Goal: Task Accomplishment & Management: Use online tool/utility

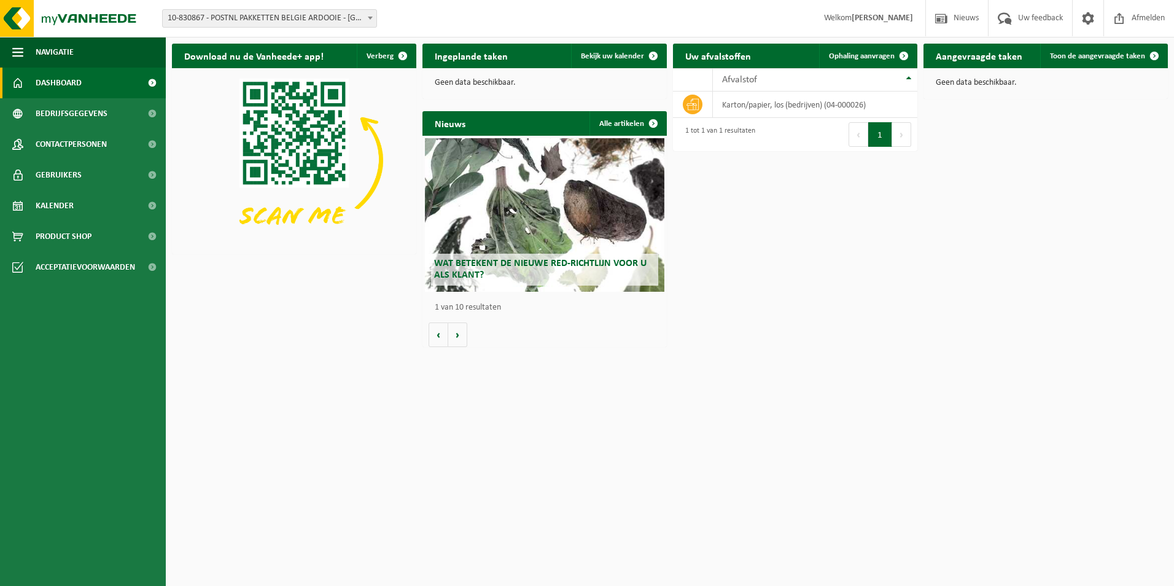
click at [372, 18] on b at bounding box center [370, 18] width 5 height 3
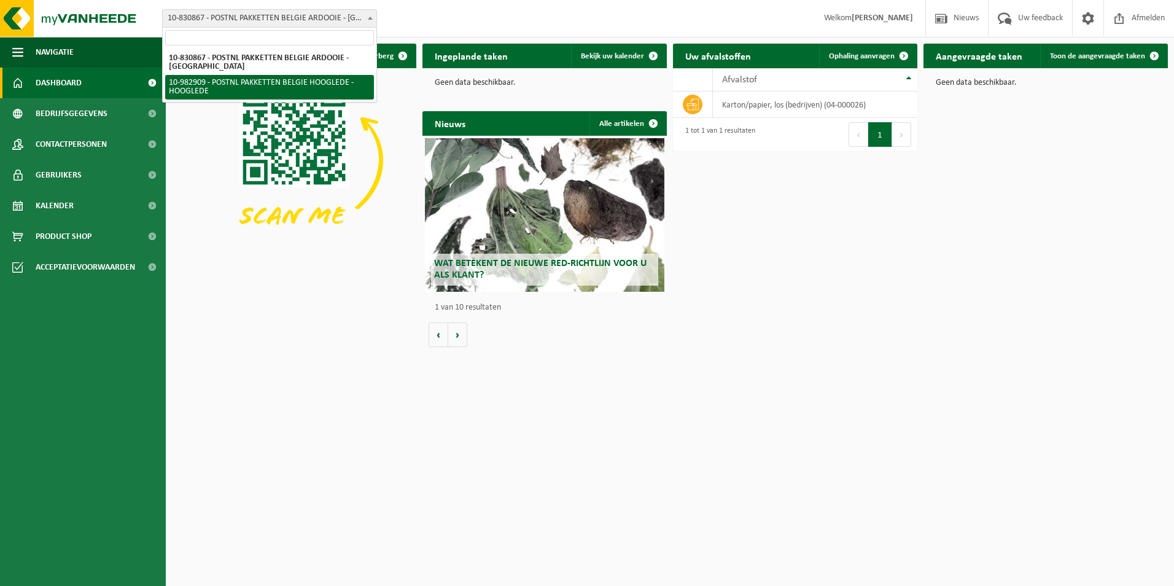
select select "162888"
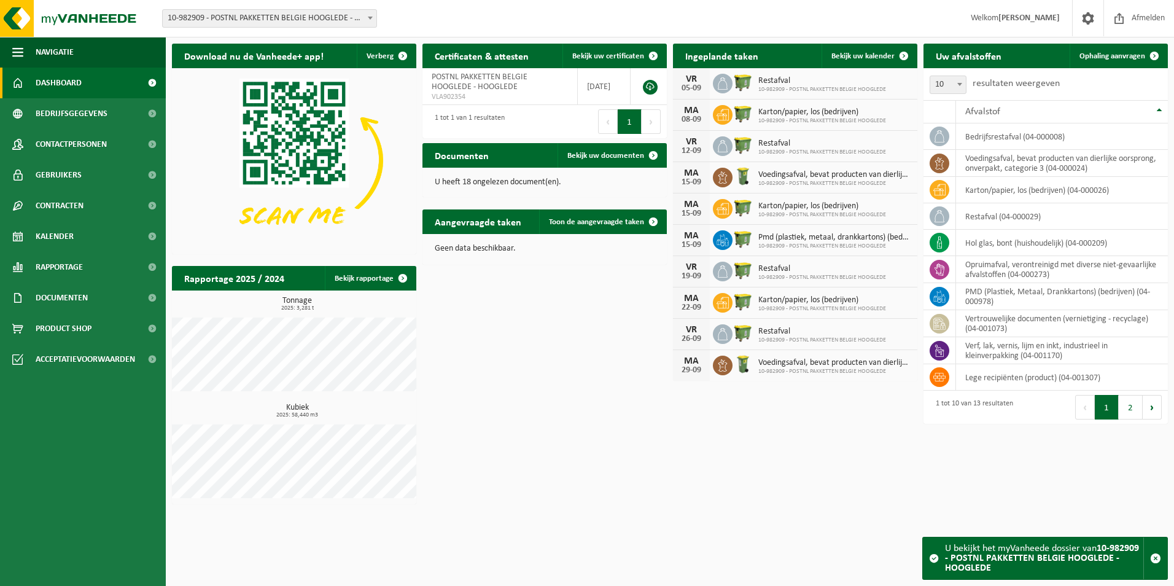
drag, startPoint x: 1095, startPoint y: 554, endPoint x: 1087, endPoint y: 553, distance: 7.4
click at [1095, 554] on strong "10-982909 - POSTNL PAKKETTEN BELGIE HOOGLEDE - HOOGLEDE" at bounding box center [1042, 557] width 194 height 29
click at [934, 557] on span at bounding box center [934, 558] width 10 height 10
click at [1128, 412] on button "2" at bounding box center [1131, 407] width 24 height 25
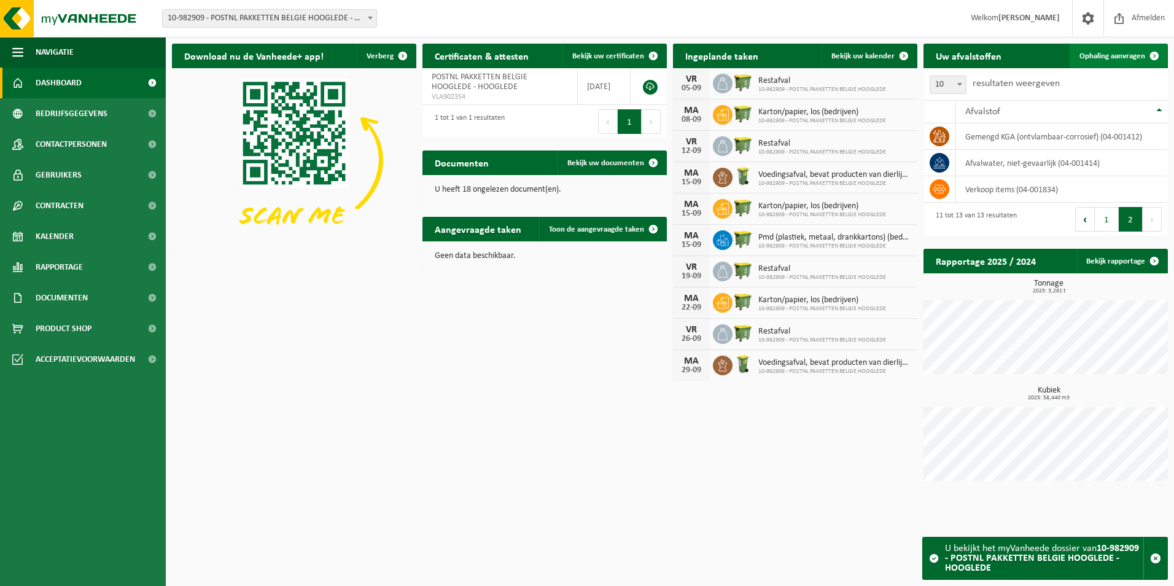
click at [1088, 53] on span "Ophaling aanvragen" at bounding box center [1112, 56] width 66 height 8
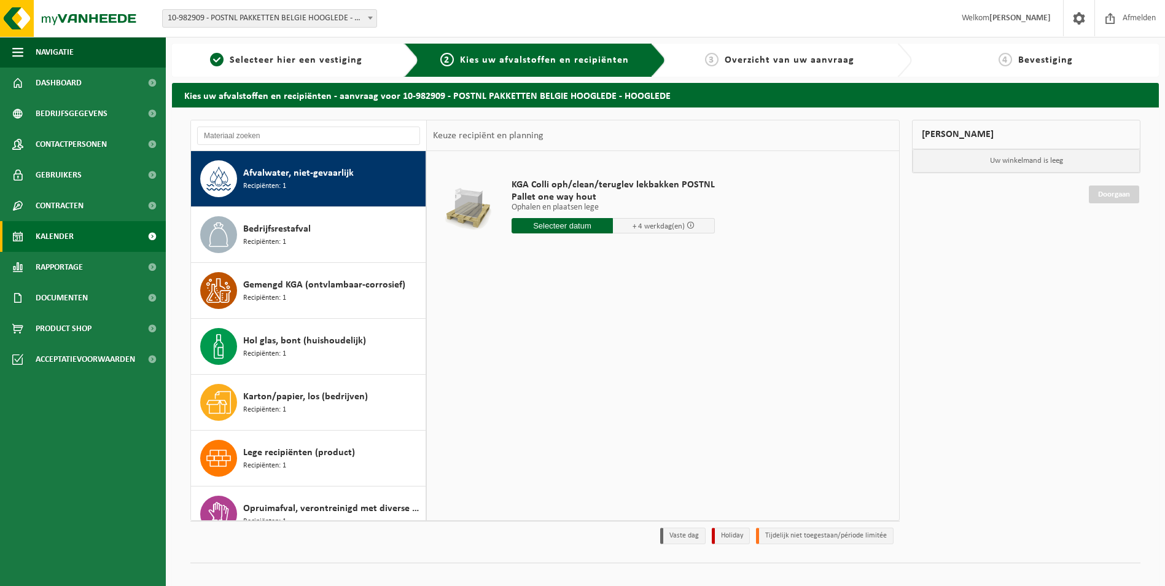
click at [76, 236] on link "Kalender" at bounding box center [83, 236] width 166 height 31
